Goal: Task Accomplishment & Management: Manage account settings

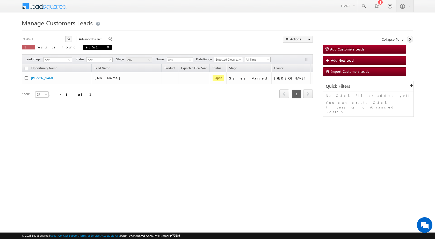
click at [107, 46] on span at bounding box center [108, 47] width 3 height 3
type input "Search Customers Leads"
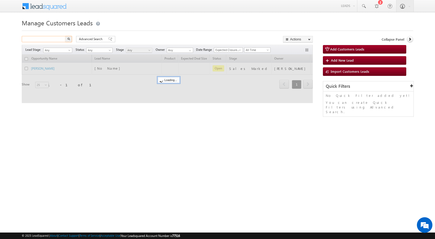
click at [60, 40] on input "text" at bounding box center [44, 39] width 44 height 6
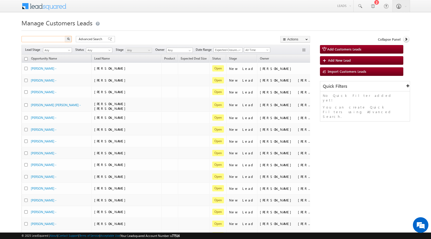
paste input "985869"
type input "985869"
click at [69, 39] on img "button" at bounding box center [68, 39] width 3 height 3
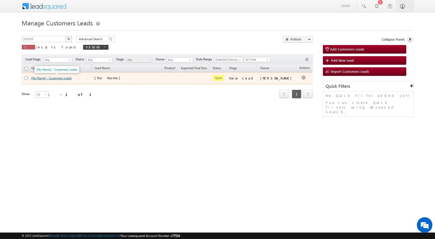
click at [53, 78] on link "[No Name] - Customers Leads" at bounding box center [51, 78] width 41 height 4
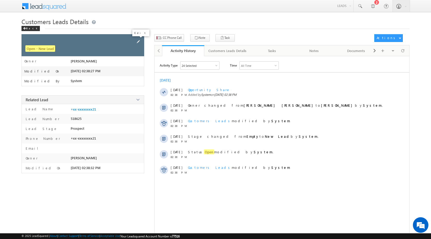
click at [138, 42] on span at bounding box center [139, 42] width 6 height 6
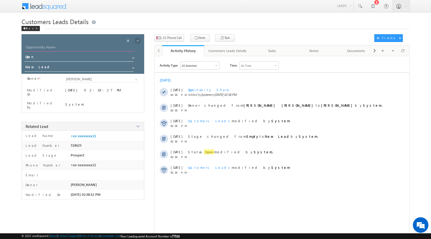
click at [58, 47] on input "Opportunity Name" at bounding box center [80, 47] width 110 height 7
paste input "Shakir Khan"
type input "Shakir Khan"
click at [49, 66] on input "New Lead" at bounding box center [79, 68] width 110 height 8
click at [48, 74] on link "Sales Marked" at bounding box center [79, 75] width 110 height 6
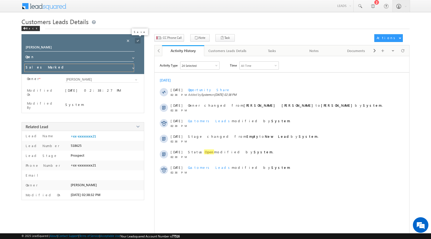
type input "Sales Marked"
click at [137, 43] on span at bounding box center [138, 41] width 6 height 6
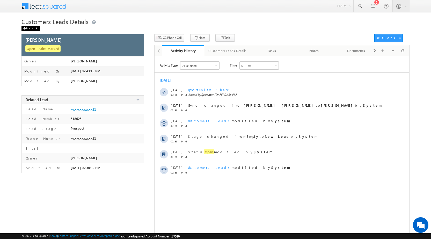
click at [28, 30] on div "Back" at bounding box center [31, 28] width 18 height 5
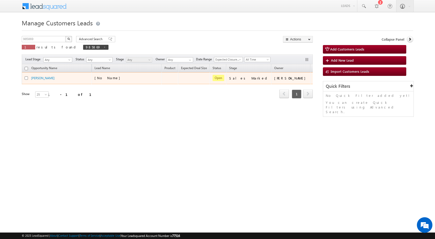
click at [315, 81] on span at bounding box center [318, 78] width 6 height 6
click at [315, 78] on button "button" at bounding box center [317, 77] width 5 height 5
click at [294, 86] on link "Edit" at bounding box center [307, 85] width 26 height 6
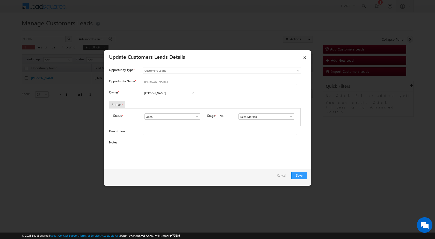
drag, startPoint x: 165, startPoint y: 93, endPoint x: 165, endPoint y: 96, distance: 3.6
click at [165, 94] on input "[PERSON_NAME]" at bounding box center [170, 93] width 54 height 6
paste input "shantanu.singh@sgrlimited.in"
click at [163, 101] on span "shantanu.singh@sgrlimited.in" at bounding box center [168, 103] width 47 height 4
type input "Shantanu Singh"
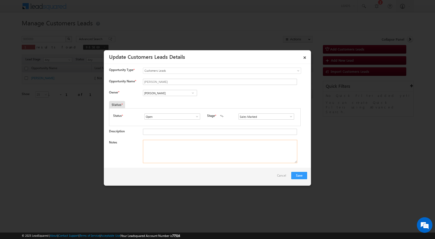
click at [157, 145] on textarea "Notes" at bounding box center [220, 151] width 154 height 23
paste textarea "Name - Shakeer / CUST WANT 2 LAK TOPUP AMOUNT / MOBILE no - 7339847521 / ADD - …"
type textarea "Name - Shakeer / CUST WANT 2 LAK TOPUP AMOUNT / MOBILE no - 7339847521 / ADD - …"
click at [299, 178] on button "Save" at bounding box center [300, 175] width 16 height 7
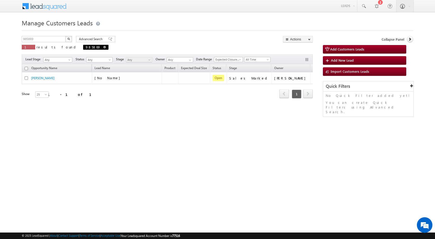
click at [103, 46] on span at bounding box center [104, 47] width 3 height 3
type input "Search Customers Leads"
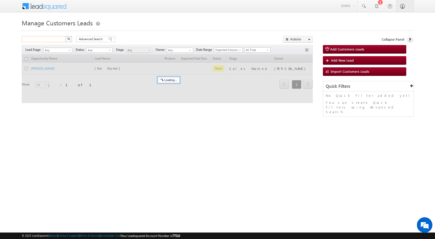
click at [52, 39] on input "text" at bounding box center [44, 39] width 44 height 6
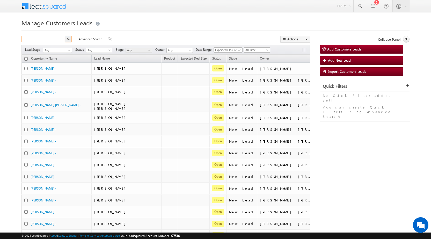
paste input "985871"
type input "985871"
click at [68, 38] on img "button" at bounding box center [68, 39] width 3 height 3
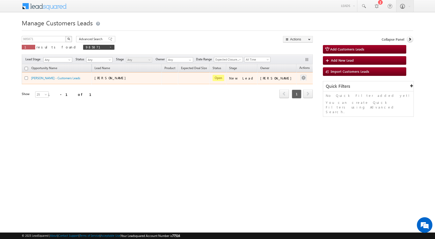
click at [301, 79] on button "button" at bounding box center [303, 77] width 5 height 5
click at [293, 84] on link "Edit" at bounding box center [293, 85] width 26 height 6
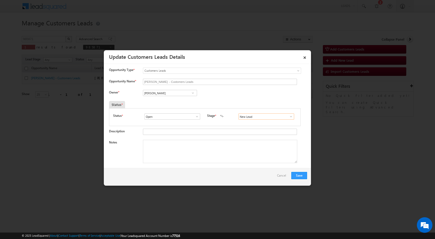
click at [253, 115] on input "New Lead" at bounding box center [267, 117] width 56 height 6
click at [247, 122] on link "Sales Marked" at bounding box center [266, 123] width 55 height 6
type input "Sales Marked"
click at [157, 149] on textarea "Notes" at bounding box center [220, 151] width 154 height 23
paste textarea "Name - Pinki Dhangar / Cust want to 8 Lac / Mobile no - 8959625051 / Add - Mand…"
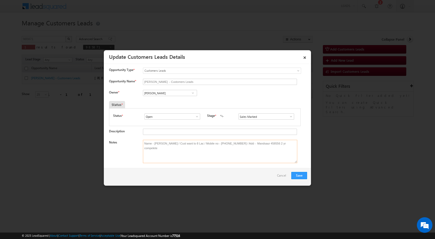
type textarea "Name - Pinki Dhangar / Cust want to 8 Lac / Mobile no - 8959625051 / Add - Mand…"
click at [156, 94] on input "[PERSON_NAME]" at bounding box center [170, 93] width 54 height 6
paste input "saiyyad.ali@sgrlimited.in"
click at [172, 102] on span "saiyyad.ali@sgrlimited.in" at bounding box center [168, 103] width 47 height 4
type input "Saiyyad Rustam Ali"
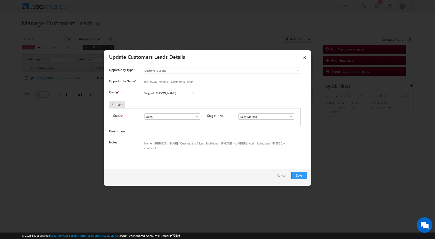
click at [320, 131] on div at bounding box center [217, 119] width 435 height 239
click at [299, 176] on button "Save" at bounding box center [300, 175] width 16 height 7
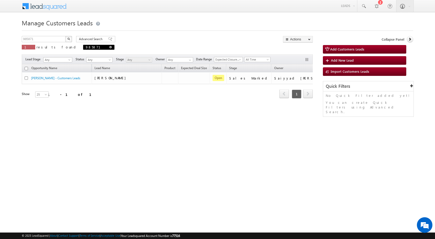
click at [109, 47] on span at bounding box center [110, 47] width 3 height 3
type input "Search Customers Leads"
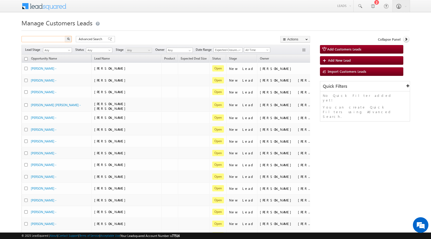
click at [51, 40] on input "text" at bounding box center [44, 39] width 44 height 6
paste input "985867"
type input "985867"
click at [68, 39] on img "button" at bounding box center [68, 39] width 3 height 3
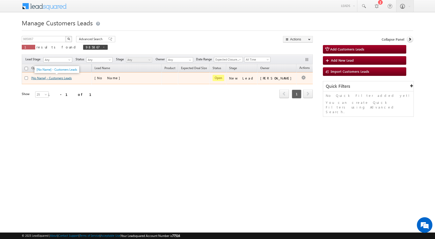
click at [66, 77] on link "[No Name] - Customers Leads" at bounding box center [51, 78] width 41 height 4
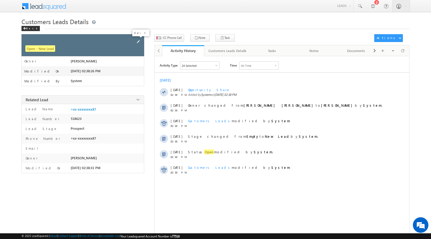
click at [139, 42] on span at bounding box center [139, 42] width 6 height 6
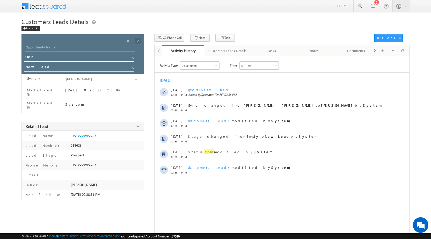
click at [68, 48] on input "Opportunity Name" at bounding box center [80, 47] width 110 height 7
paste input "[PERSON_NAME]"
type input "[PERSON_NAME]"
click at [67, 65] on input "New Lead" at bounding box center [79, 68] width 110 height 8
click at [70, 76] on link "Sales Marked" at bounding box center [79, 75] width 110 height 6
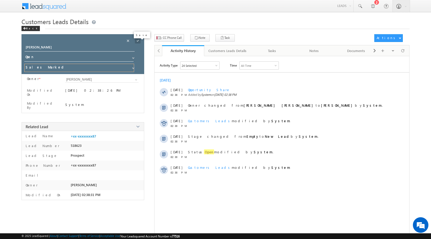
type input "Sales Marked"
click at [138, 40] on span at bounding box center [138, 41] width 6 height 6
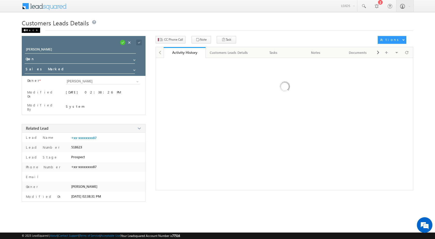
click at [29, 29] on div "Back" at bounding box center [31, 30] width 18 height 5
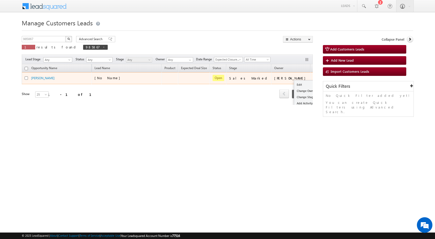
click at [311, 76] on td "Edit Change Owner Change Stage Add Activity Add Task Delete" at bounding box center [322, 78] width 22 height 12
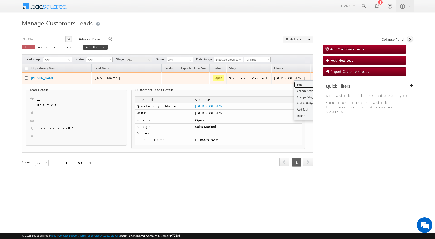
click at [294, 84] on link "Edit" at bounding box center [307, 85] width 26 height 6
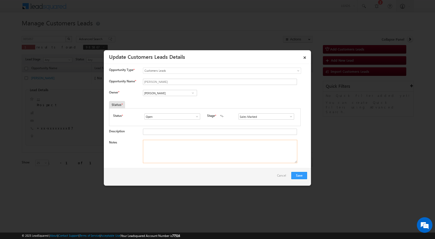
click at [159, 147] on textarea "Notes" at bounding box center [220, 151] width 154 height 23
paste textarea "Name - [PERSON_NAME] / Cust want to 1Lac Topup Loan / alternate - 9302624924 / …"
type textarea "Name - [PERSON_NAME] / Cust want to 1Lac Topup Loan / alternate - 9302624924 / …"
click at [159, 94] on input "[PERSON_NAME]" at bounding box center [170, 93] width 54 height 6
paste input "[PERSON_NAME][EMAIL_ADDRESS][DOMAIN_NAME]"
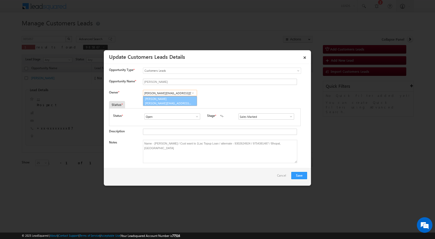
click at [176, 103] on span "[PERSON_NAME][EMAIL_ADDRESS][DOMAIN_NAME]" at bounding box center [168, 103] width 47 height 4
type input "[PERSON_NAME]"
click at [296, 175] on button "Save" at bounding box center [300, 175] width 16 height 7
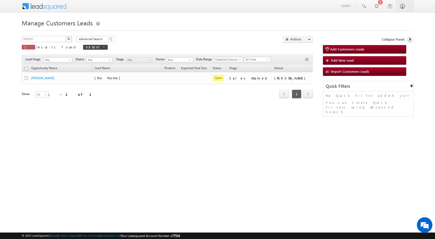
click at [157, 160] on html "Menu [PERSON_NAME] sitar a5@ks erve." at bounding box center [217, 80] width 435 height 160
